Goal: Obtain resource: Download file/media

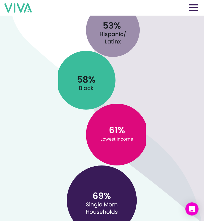
scroll to position [488, 0]
click at [194, 3] on div "Renters Property Owners Our Benefits Telehealth Home Team Affordable Housing Ma…" at bounding box center [101, 8] width 195 height 16
click at [195, 5] on img at bounding box center [193, 7] width 9 height 7
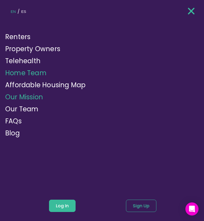
click at [26, 77] on link "Home Team" at bounding box center [25, 72] width 41 height 9
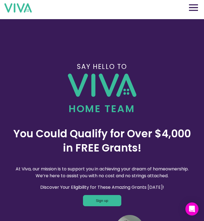
click at [185, 5] on div "Renters Property Owners Our Benefits Telehealth Home Team Affordable Housing Ma…" at bounding box center [188, 8] width 21 height 8
click at [188, 5] on button at bounding box center [193, 8] width 12 height 8
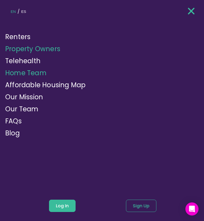
click at [51, 48] on link "Property Owners" at bounding box center [32, 48] width 55 height 9
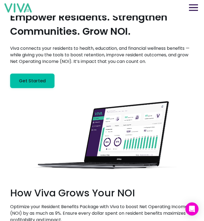
scroll to position [18, 0]
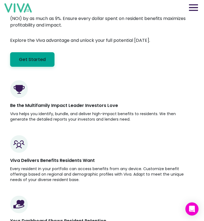
click at [40, 62] on button "Get Started" at bounding box center [32, 59] width 44 height 14
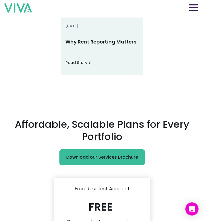
scroll to position [1524, 0]
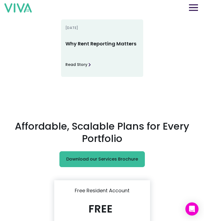
click at [89, 151] on button "Download our Services Brochure" at bounding box center [101, 159] width 85 height 16
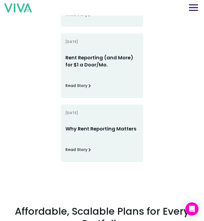
scroll to position [1438, 0]
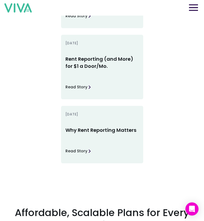
click at [180, 44] on div "Real Stories. Real Results. Across markets and property types, Viva delivers me…" at bounding box center [101, 23] width 183 height 282
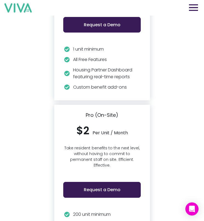
scroll to position [1959, 0]
